Goal: Transaction & Acquisition: Purchase product/service

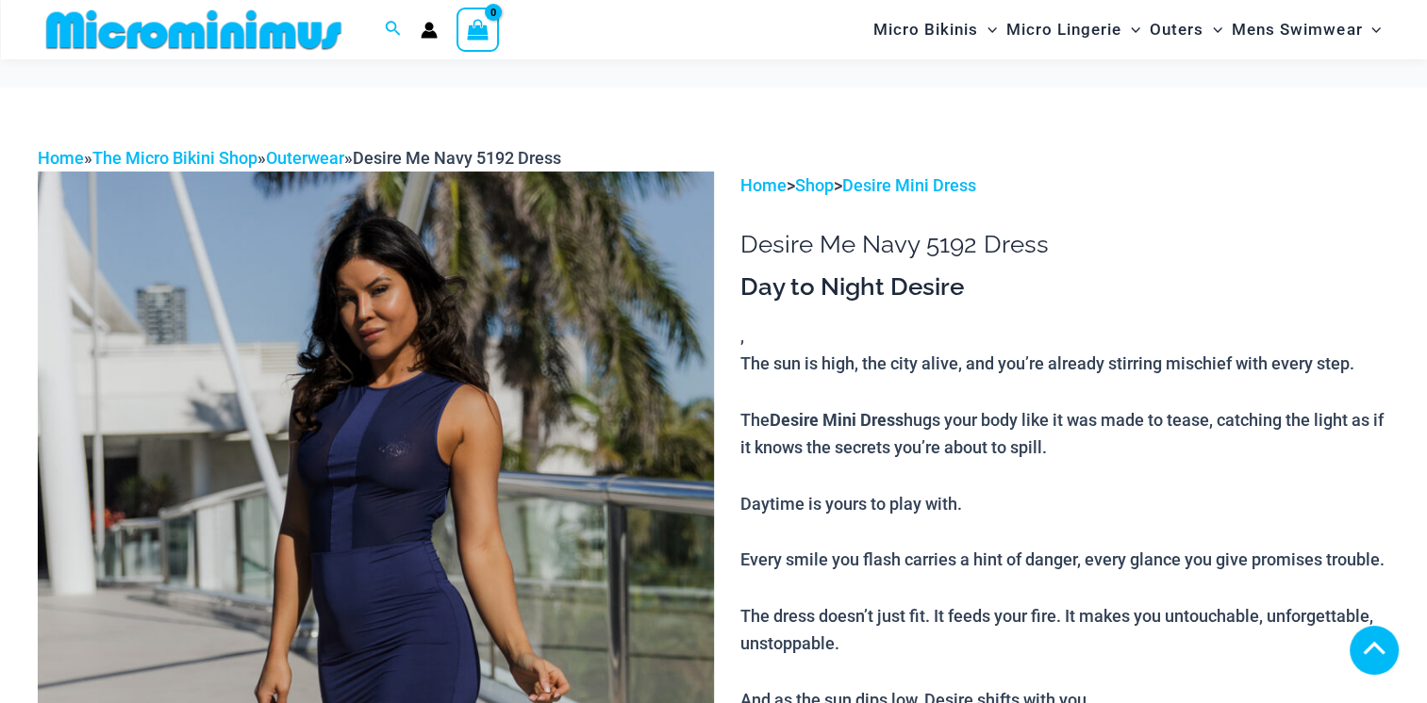
scroll to position [912, 0]
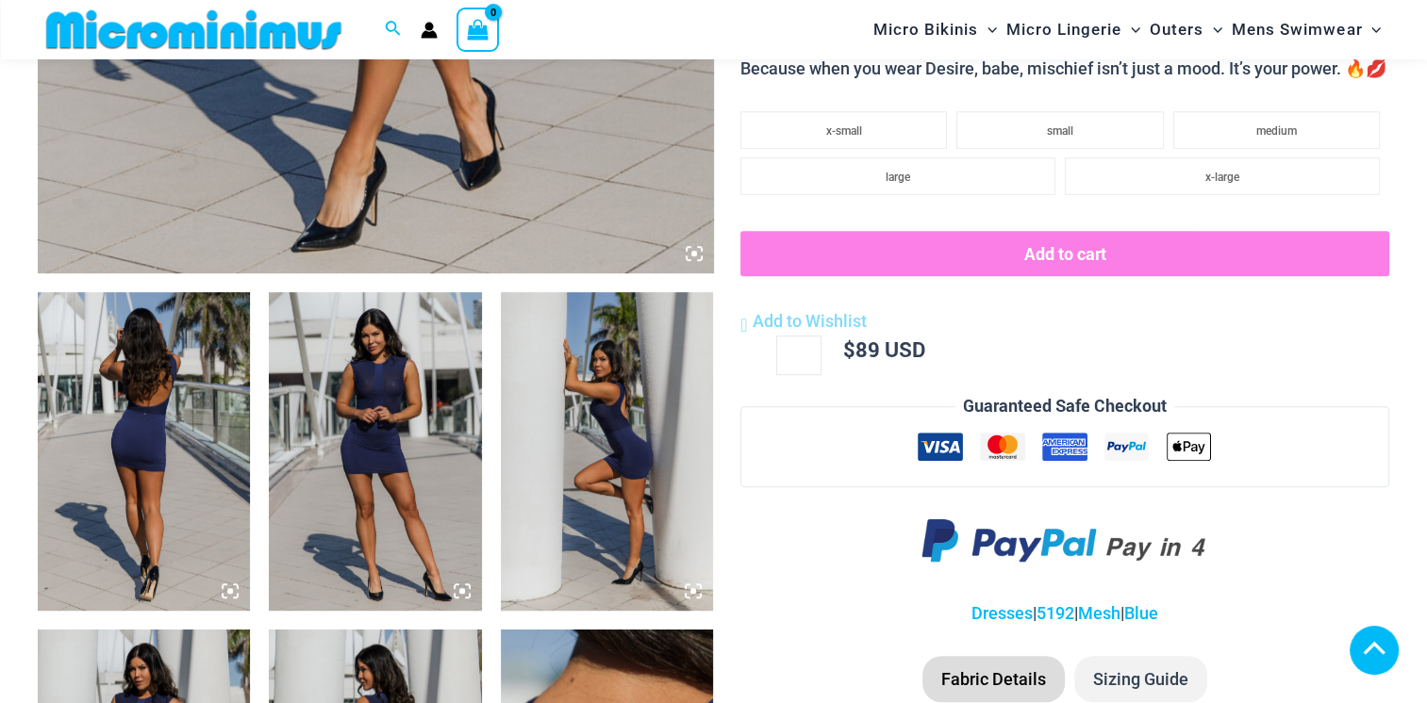
click at [120, 512] on img at bounding box center [144, 451] width 212 height 319
click at [132, 525] on img at bounding box center [144, 451] width 212 height 319
click at [154, 545] on img at bounding box center [144, 451] width 212 height 319
click at [127, 493] on img at bounding box center [144, 451] width 212 height 319
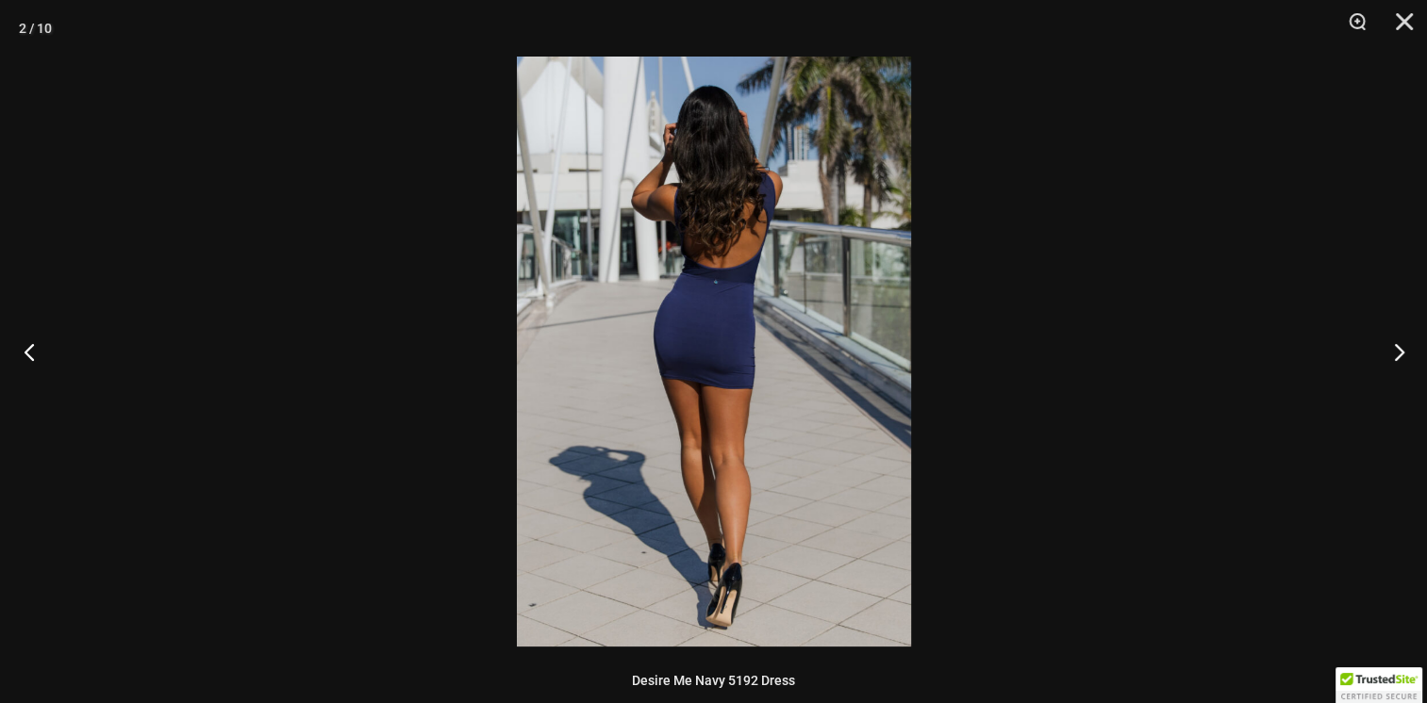
click at [26, 367] on button "Previous" at bounding box center [35, 352] width 71 height 94
click at [168, 531] on div at bounding box center [713, 351] width 1427 height 703
click at [1401, 359] on div at bounding box center [713, 351] width 1427 height 703
click at [1393, 364] on button "Next" at bounding box center [1391, 352] width 71 height 94
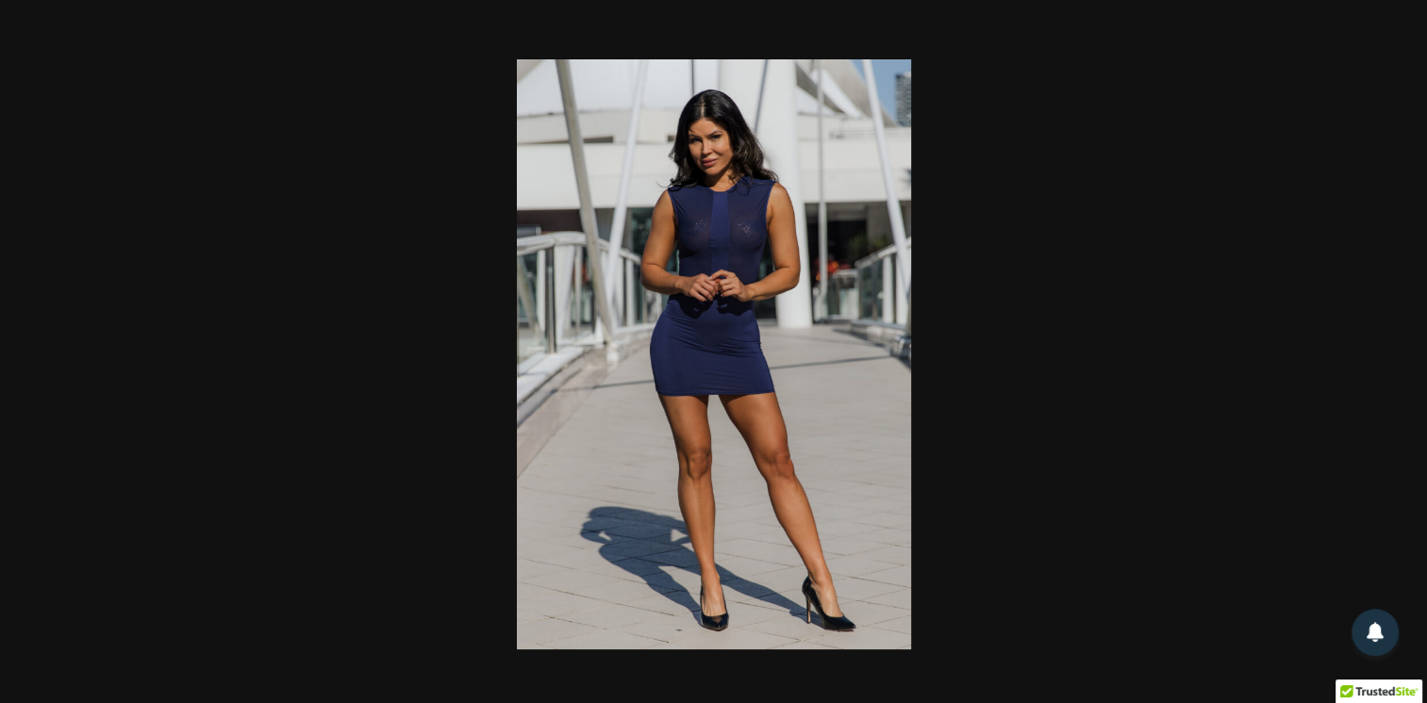
click at [195, 538] on div at bounding box center [713, 351] width 1427 height 703
click at [1396, 355] on div at bounding box center [713, 351] width 1427 height 703
click at [1394, 357] on button "Next" at bounding box center [1391, 352] width 71 height 94
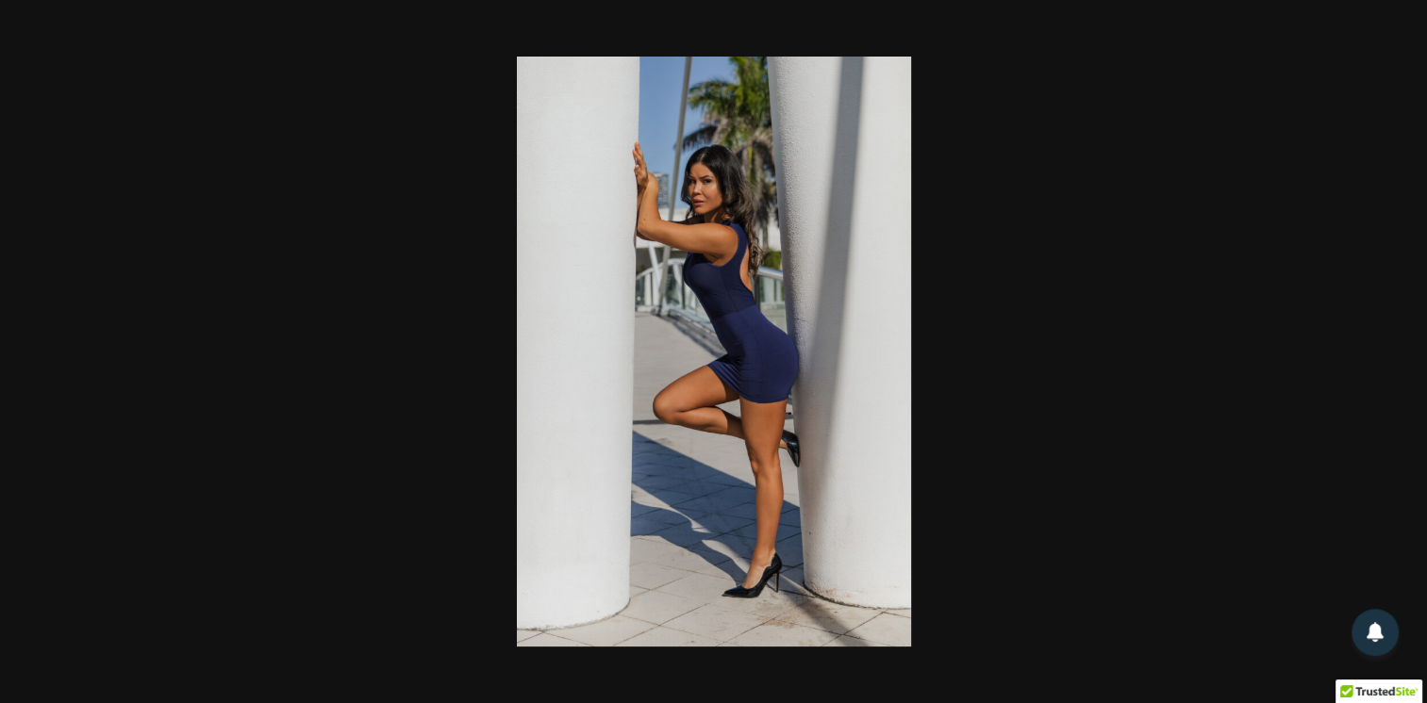
click at [191, 554] on div at bounding box center [713, 351] width 1427 height 703
click at [1389, 359] on button "Next" at bounding box center [1391, 352] width 71 height 94
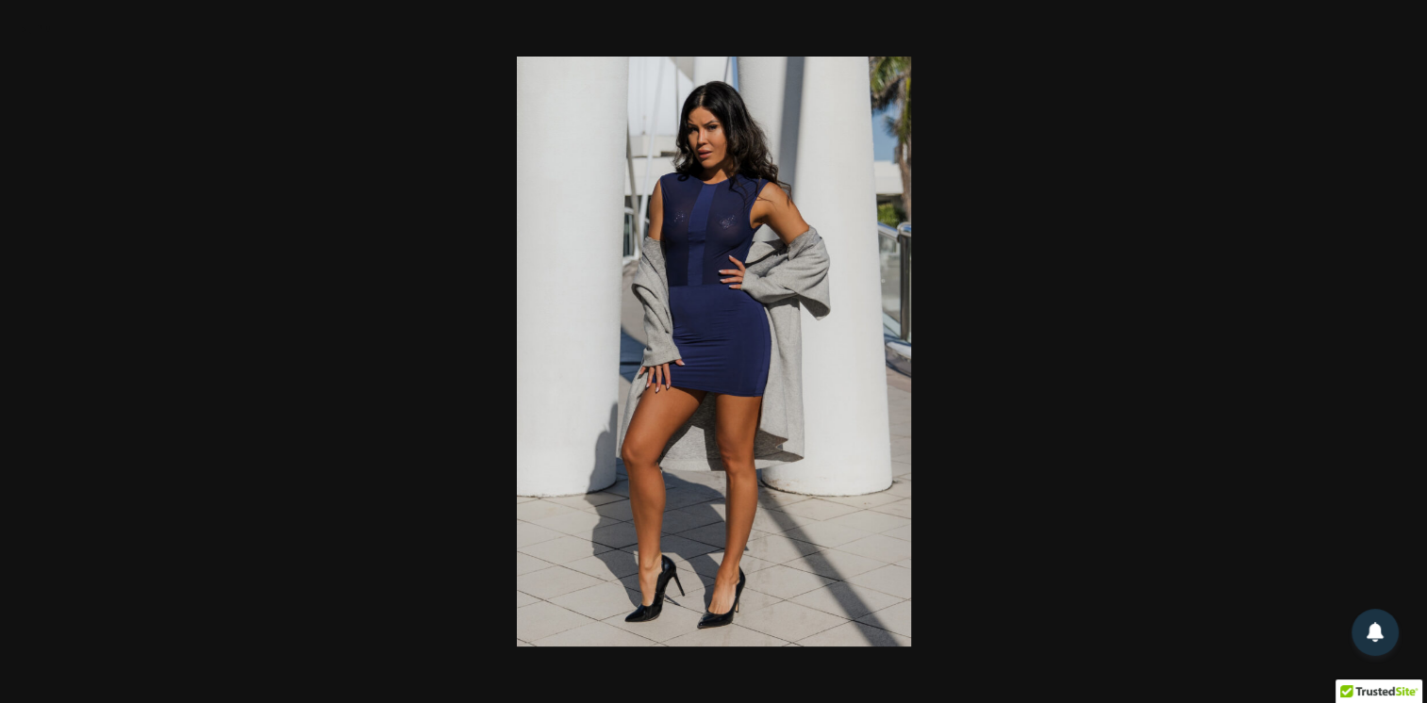
click at [191, 537] on div at bounding box center [713, 351] width 1427 height 703
click at [1390, 358] on button "Next" at bounding box center [1391, 352] width 71 height 94
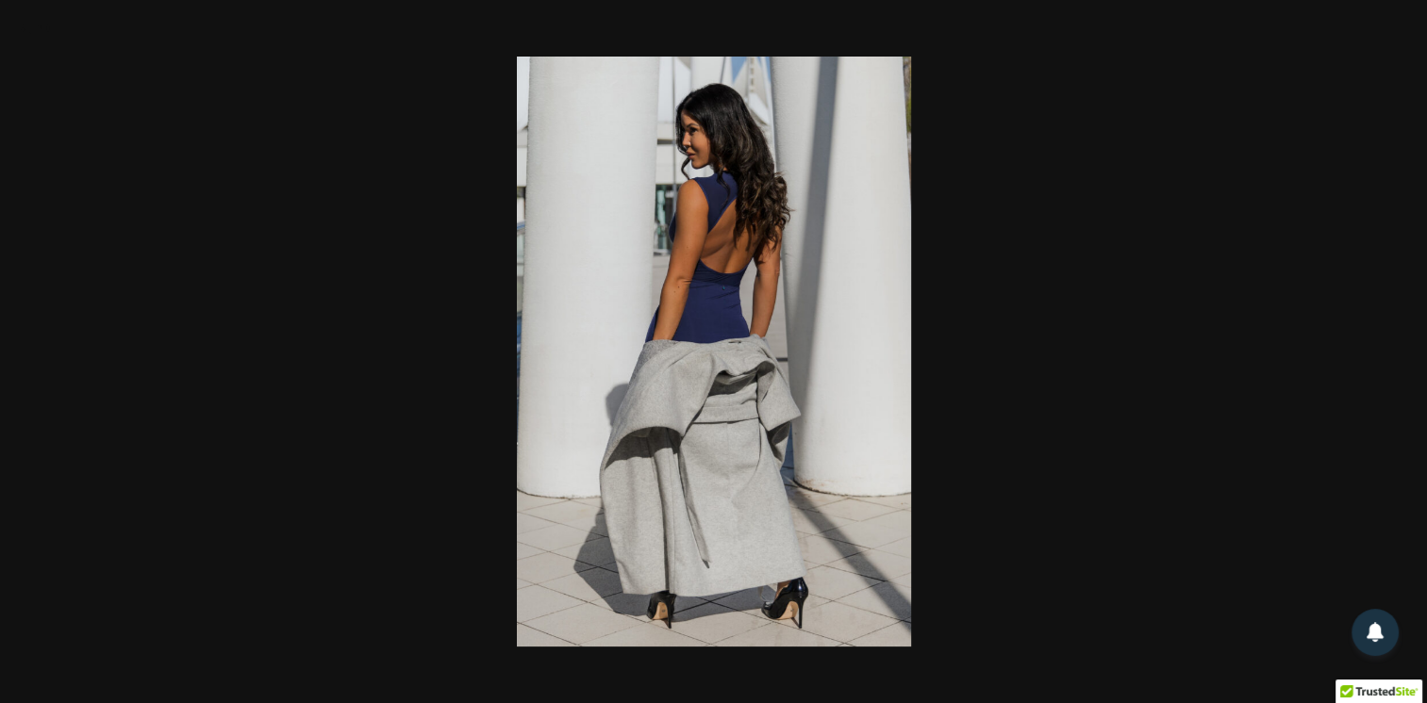
click at [176, 554] on div at bounding box center [713, 351] width 1427 height 703
click at [1399, 365] on button "Next" at bounding box center [1391, 352] width 71 height 94
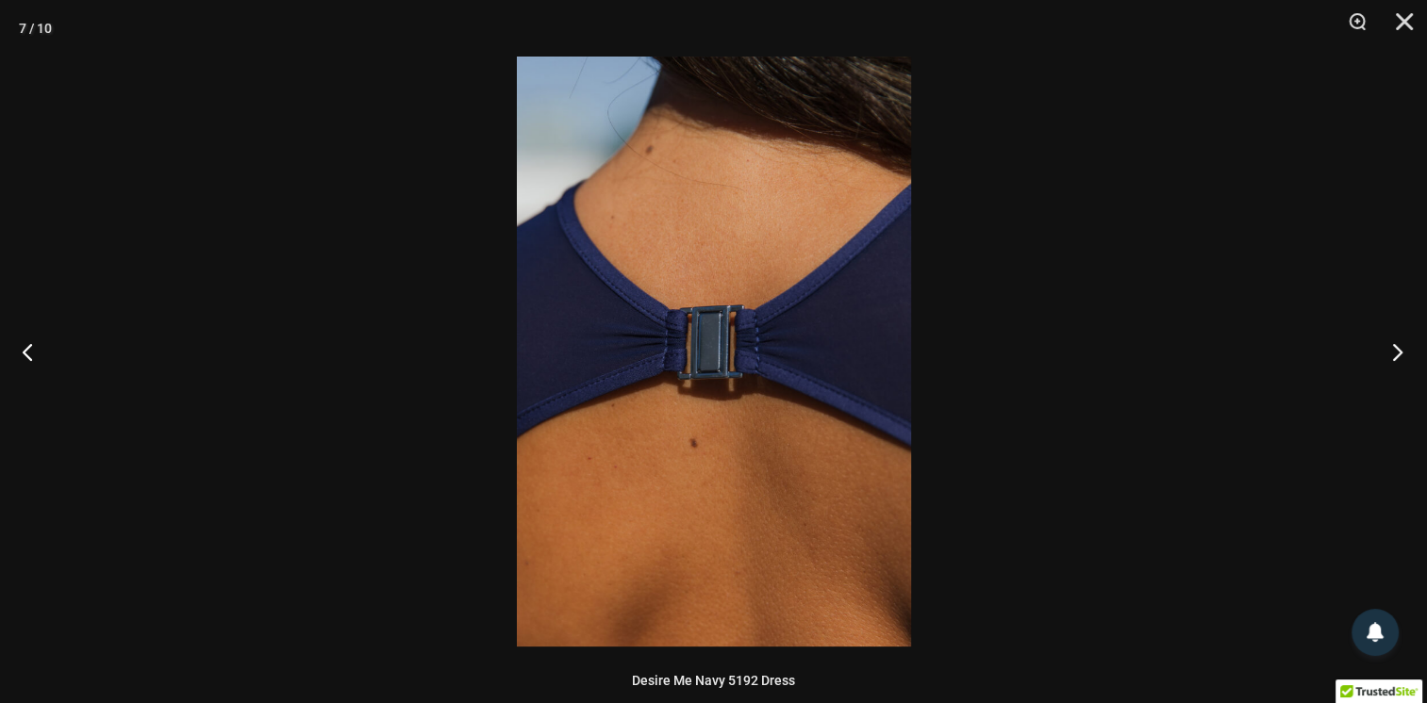
click at [1388, 356] on button "Next" at bounding box center [1391, 352] width 71 height 94
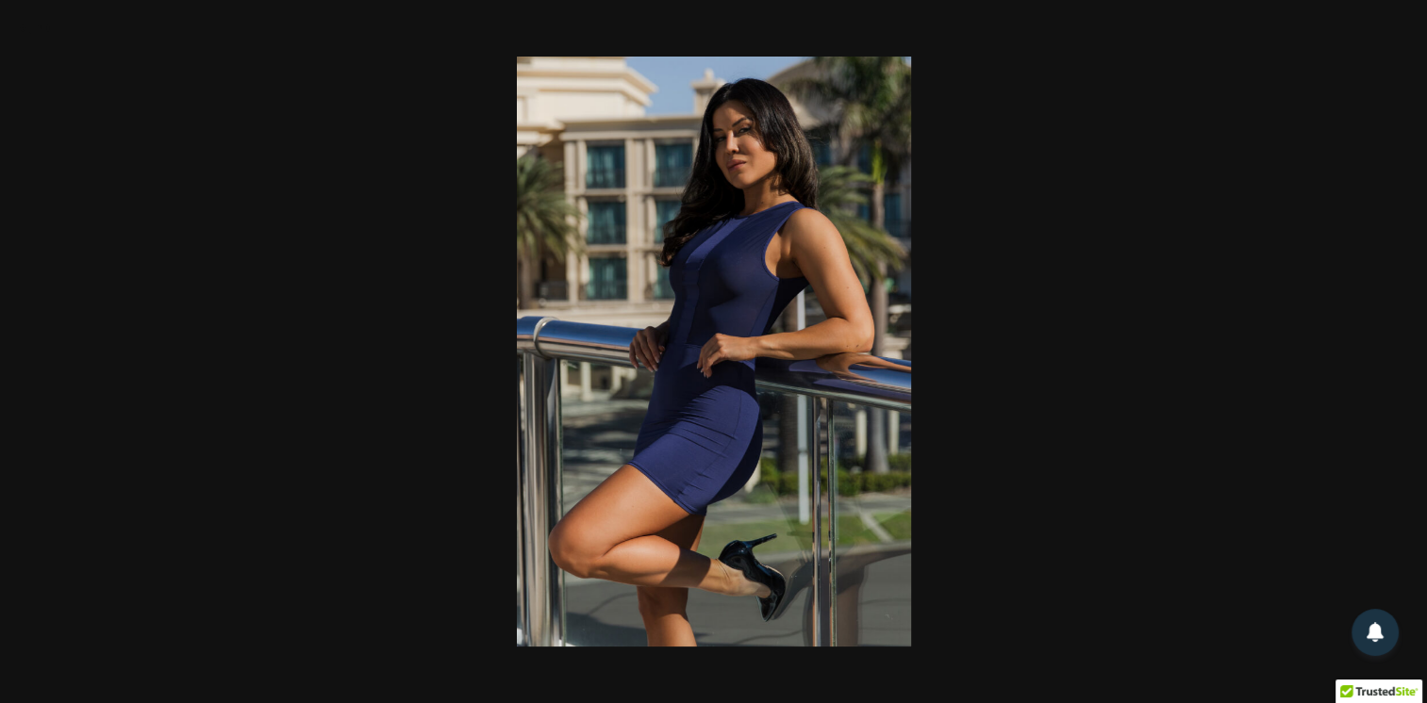
click at [186, 556] on div at bounding box center [713, 351] width 1427 height 703
click at [1399, 355] on button "Next" at bounding box center [1391, 352] width 71 height 94
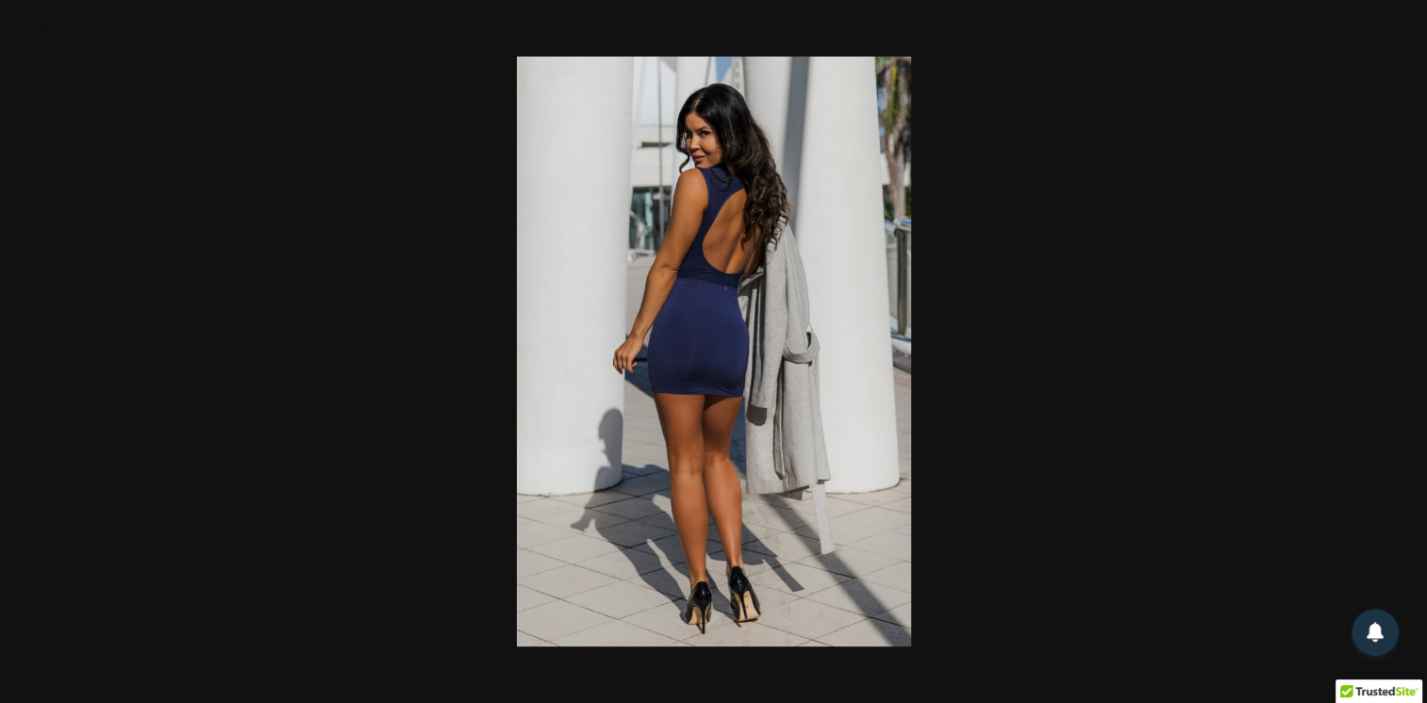
click at [175, 552] on div at bounding box center [713, 351] width 1427 height 703
click at [1392, 358] on button "Next" at bounding box center [1391, 352] width 71 height 94
